Goal: Transaction & Acquisition: Purchase product/service

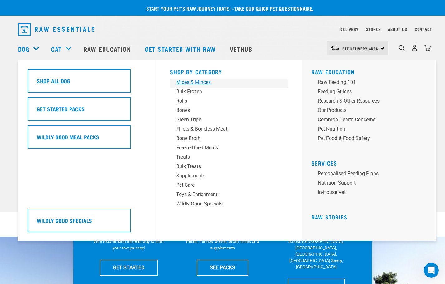
click at [203, 81] on div "Mixes & Minces" at bounding box center [224, 82] width 97 height 7
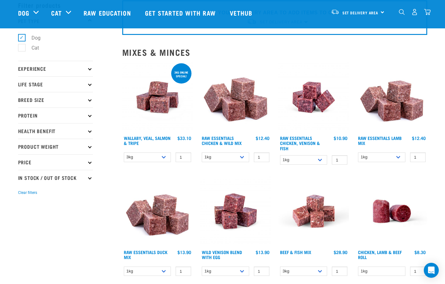
scroll to position [32, 0]
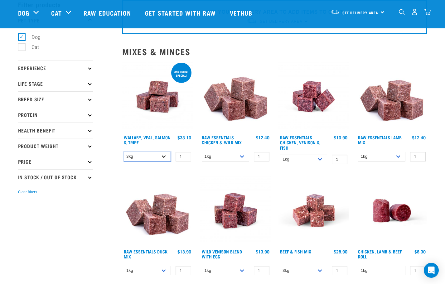
click at [163, 155] on select "3kg 1kg" at bounding box center [147, 157] width 47 height 10
select select "34492"
click at [124, 152] on select "3kg 1kg" at bounding box center [147, 157] width 47 height 10
